Goal: Task Accomplishment & Management: Use online tool/utility

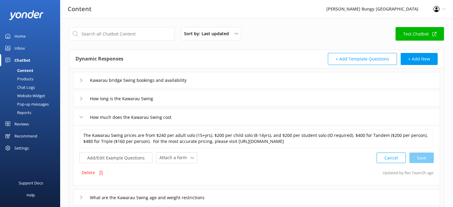
scroll to position [60, 0]
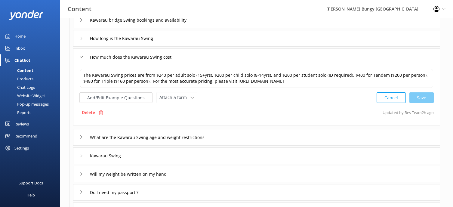
click at [26, 58] on div "Chatbot" at bounding box center [22, 60] width 16 height 12
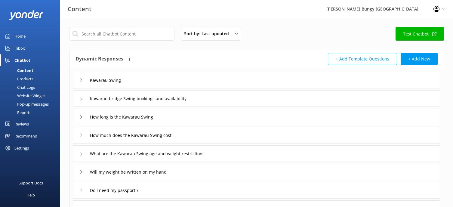
click at [22, 78] on div "Products" at bounding box center [19, 79] width 30 height 8
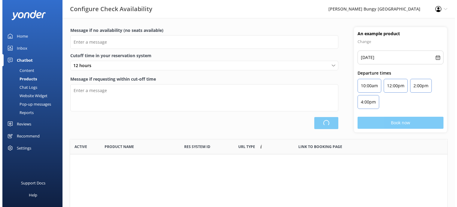
scroll to position [176, 373]
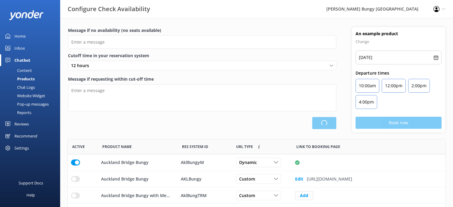
type input "There are no seats available, please check an alternative day"
type textarea "Our online booking system closes {hours} prior to departure. Please contact us …"
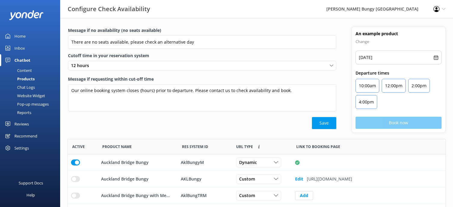
click at [17, 47] on div "Inbox" at bounding box center [19, 48] width 11 height 12
